Goal: Transaction & Acquisition: Purchase product/service

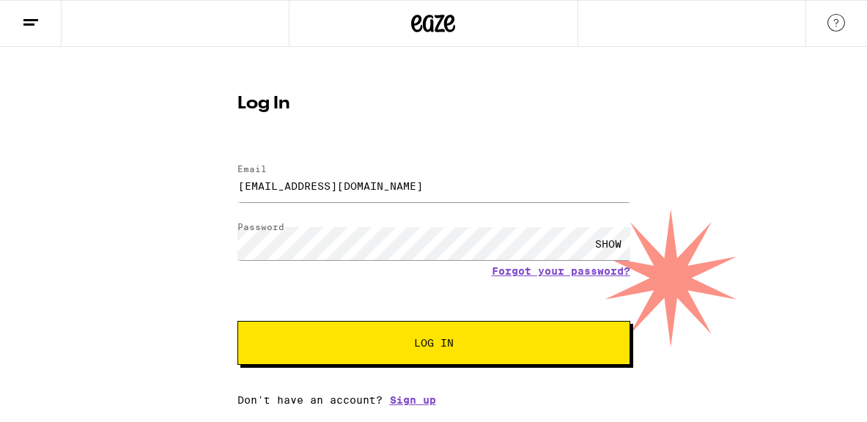
click at [430, 340] on span "Log In" at bounding box center [434, 343] width 40 height 10
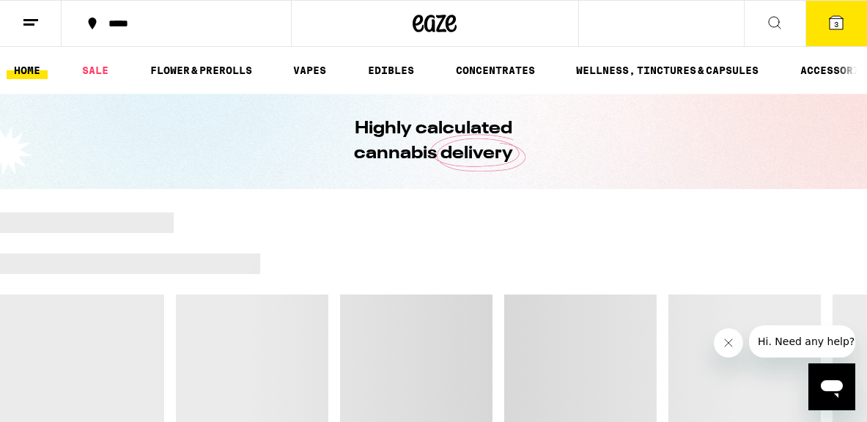
click at [845, 23] on icon at bounding box center [837, 23] width 18 height 18
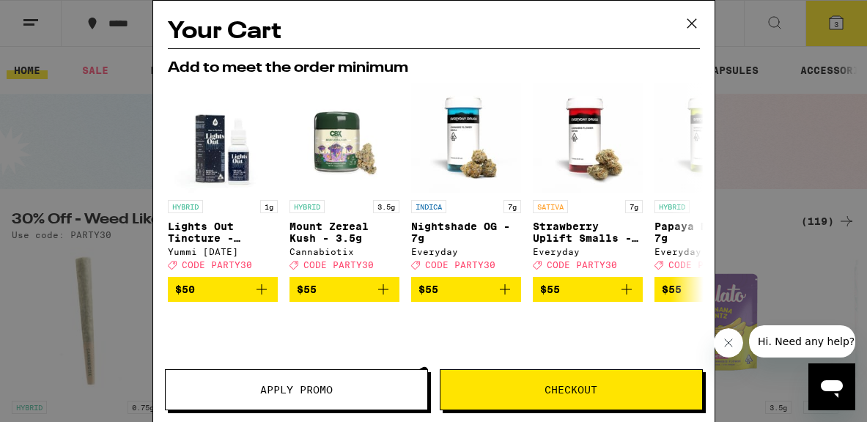
click at [692, 33] on icon at bounding box center [692, 23] width 22 height 22
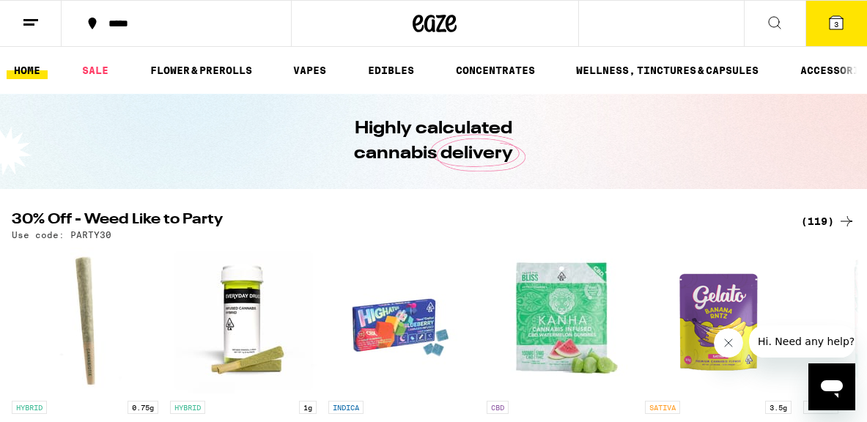
click at [839, 20] on span "3" at bounding box center [836, 24] width 4 height 9
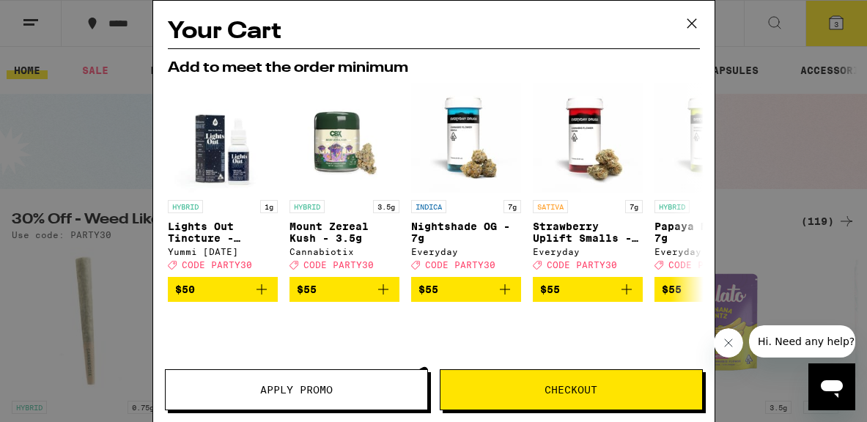
click at [566, 395] on span "Checkout" at bounding box center [571, 390] width 53 height 10
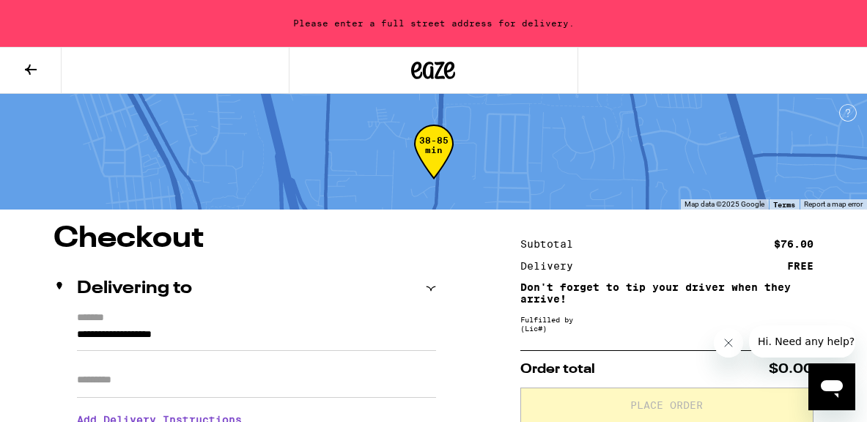
scroll to position [79, 0]
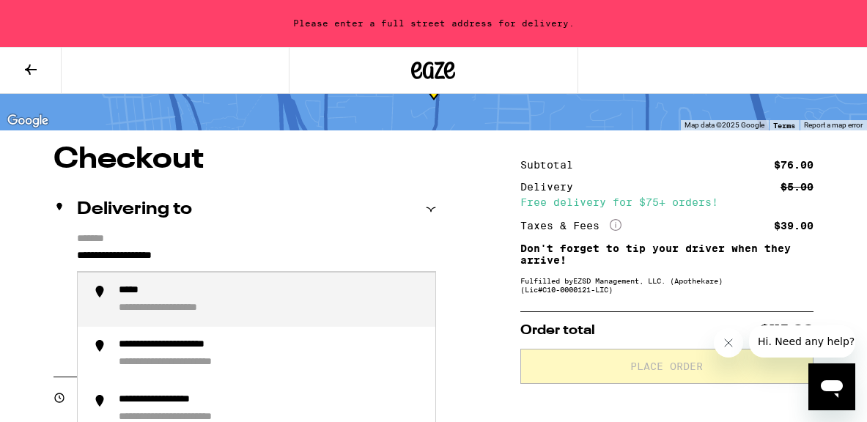
drag, startPoint x: 221, startPoint y: 257, endPoint x: 26, endPoint y: 265, distance: 195.2
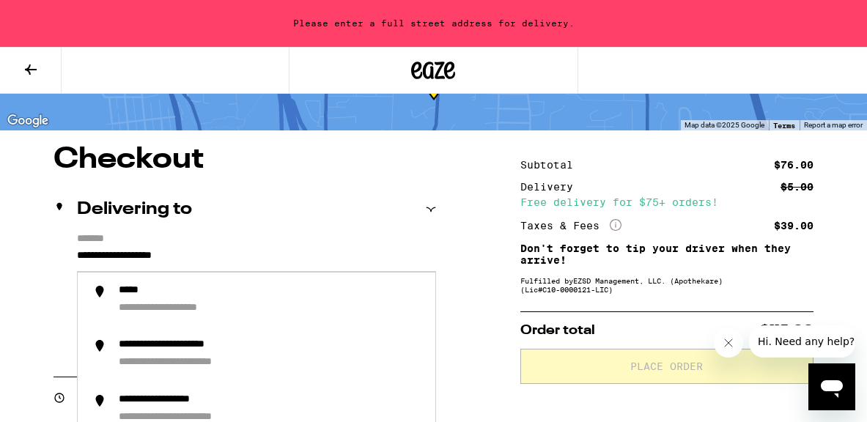
drag, startPoint x: 221, startPoint y: 256, endPoint x: 61, endPoint y: 256, distance: 159.9
click at [61, 256] on div "**********" at bounding box center [245, 296] width 383 height 127
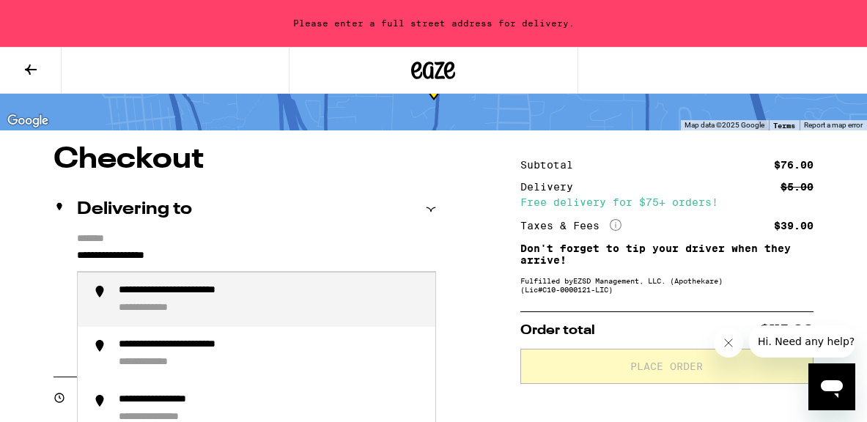
click at [170, 296] on div "**********" at bounding box center [205, 292] width 172 height 14
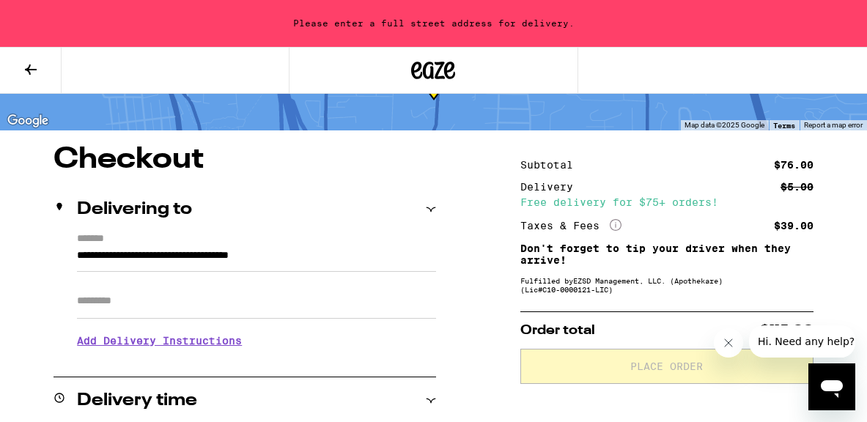
type input "**********"
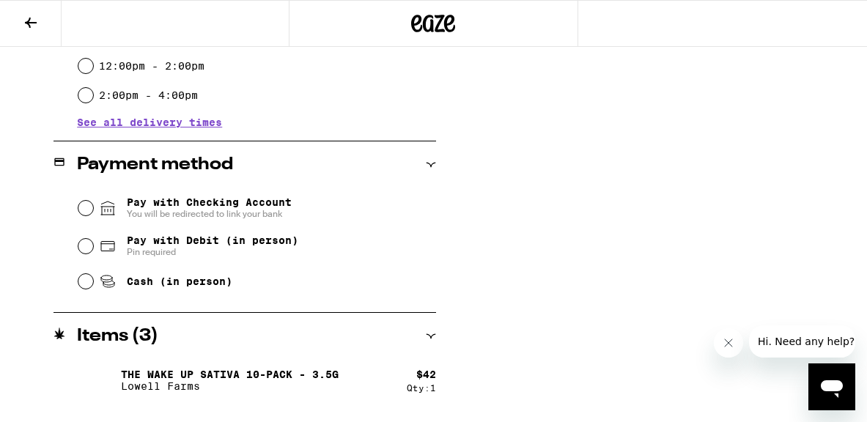
click at [160, 282] on span "Cash (in person)" at bounding box center [180, 282] width 106 height 12
click at [93, 282] on input "Cash (in person)" at bounding box center [85, 281] width 15 height 15
radio input "true"
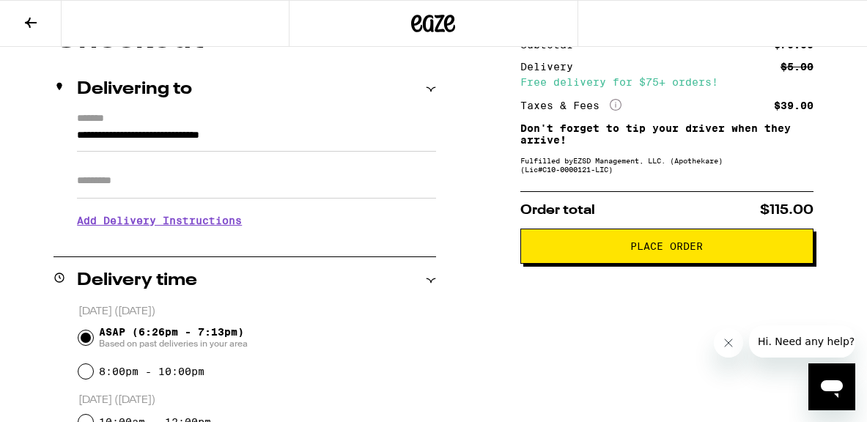
scroll to position [173, 0]
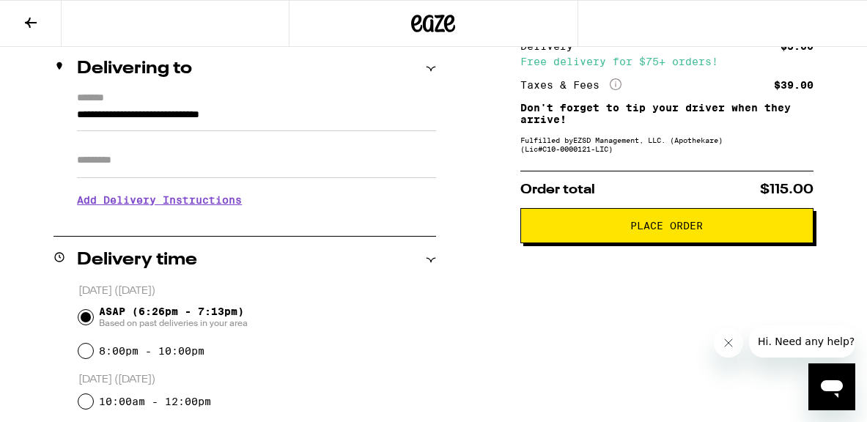
click at [688, 229] on span "Place Order" at bounding box center [667, 226] width 73 height 10
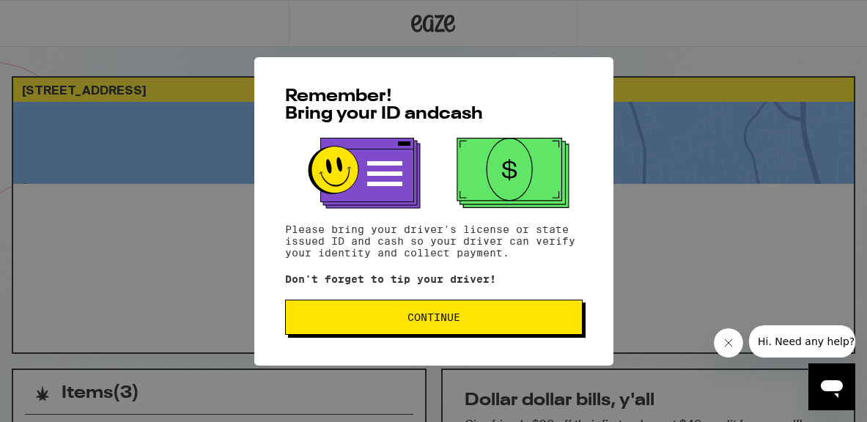
click at [452, 323] on span "Continue" at bounding box center [434, 317] width 53 height 10
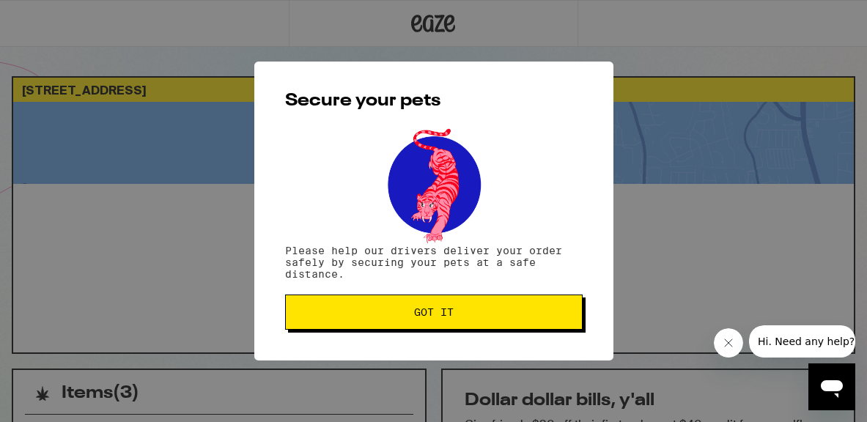
click at [451, 318] on span "Got it" at bounding box center [434, 312] width 40 height 10
